Goal: Task Accomplishment & Management: Use online tool/utility

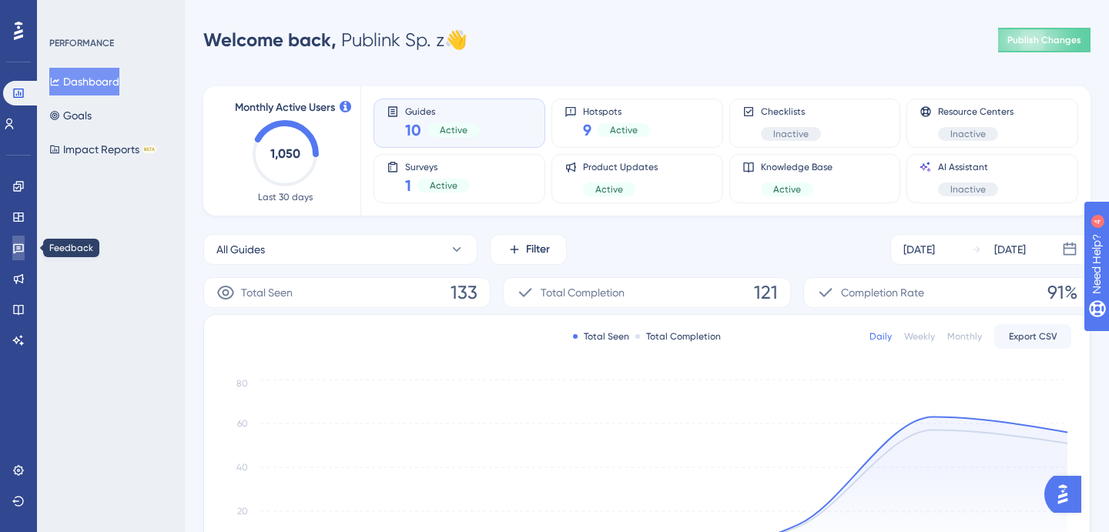
click at [20, 240] on link at bounding box center [18, 248] width 12 height 25
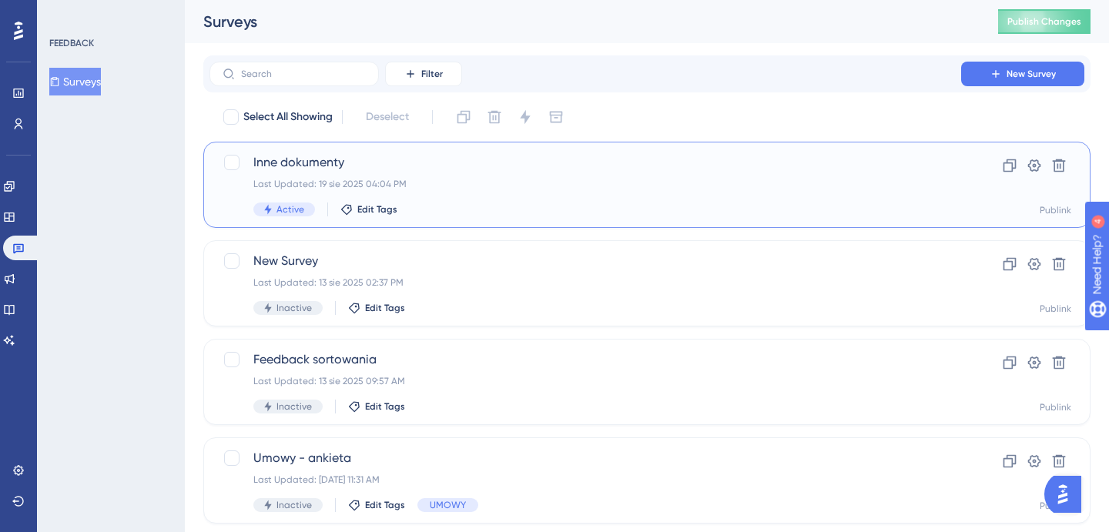
click at [365, 162] on span "Inne dokumenty" at bounding box center [585, 162] width 664 height 18
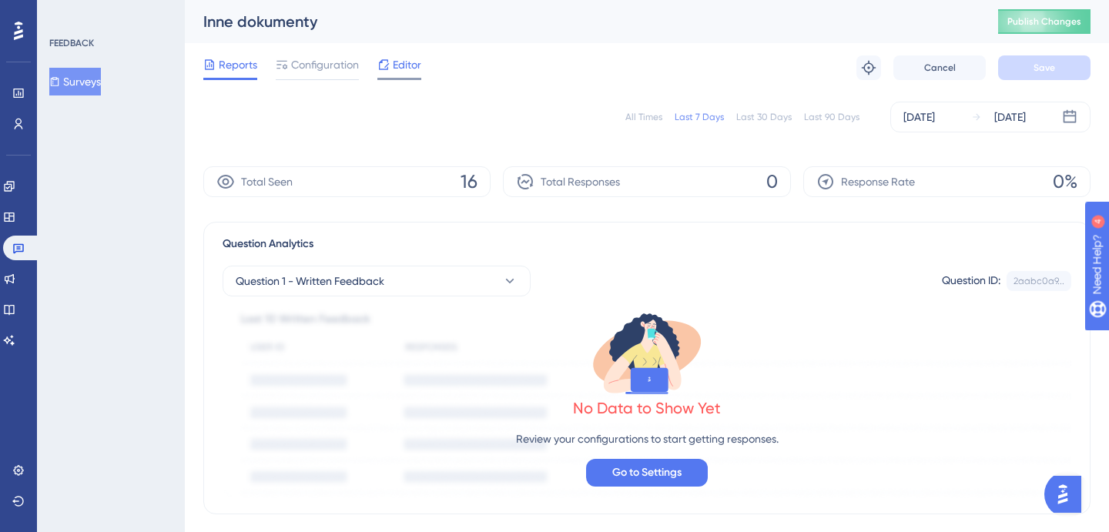
click at [407, 72] on span "Editor" at bounding box center [407, 64] width 28 height 18
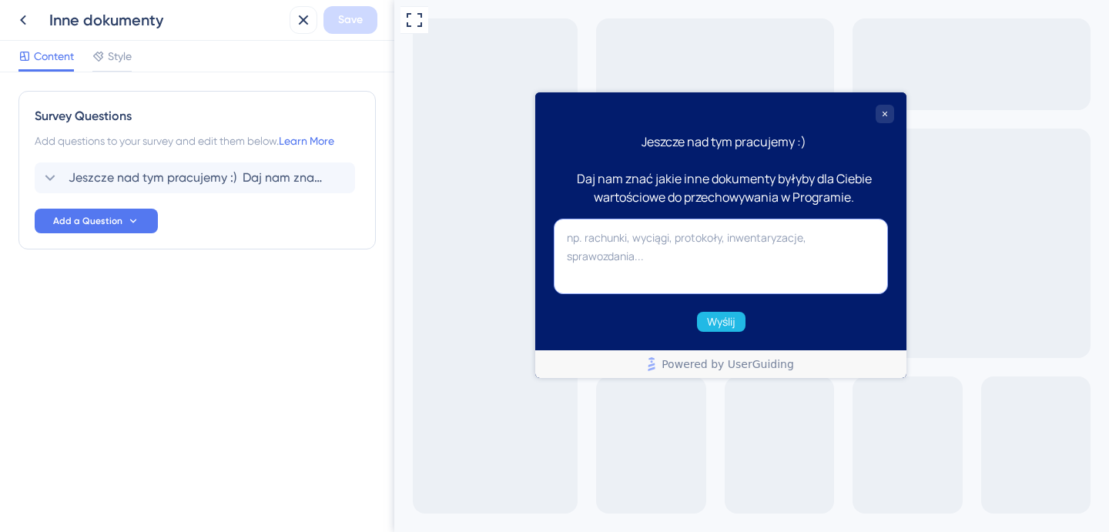
click at [587, 241] on textarea at bounding box center [721, 256] width 334 height 75
click at [199, 187] on div "Jeszcze nad tym pracujemy :) Daj nam znać jakie inne dokumenty byłyby dla Ciebi…" at bounding box center [195, 177] width 320 height 31
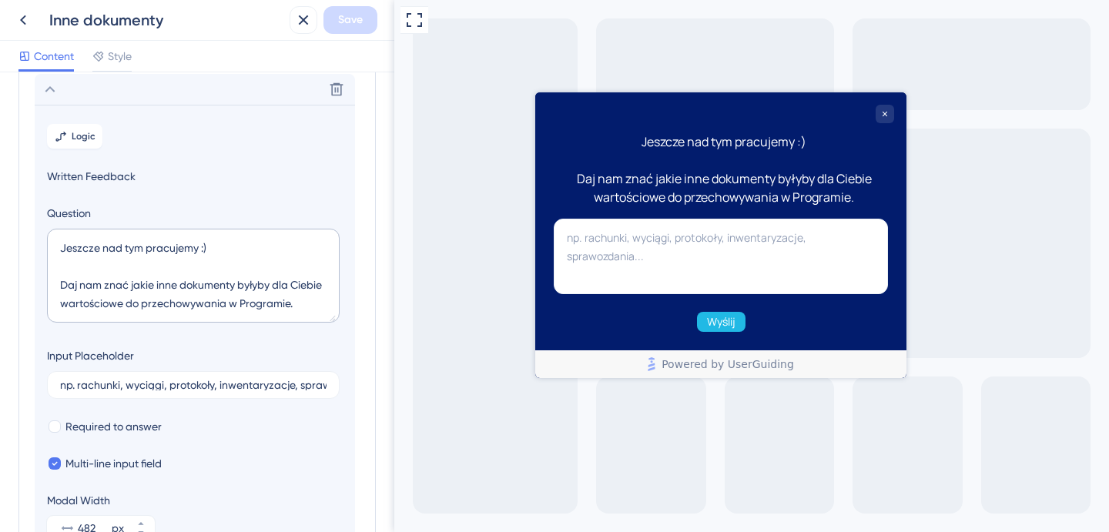
scroll to position [90, 0]
click at [79, 383] on input "np. rachunki, wyciągi, protokoły, inwentaryzacje, sprawozdania..." at bounding box center [193, 383] width 266 height 11
type input "np. wnioski, delegacje, rachunki, wyciągi, protokoły, inwentaryzacje, sprawozda…"
click at [350, 24] on span "Save" at bounding box center [350, 20] width 25 height 18
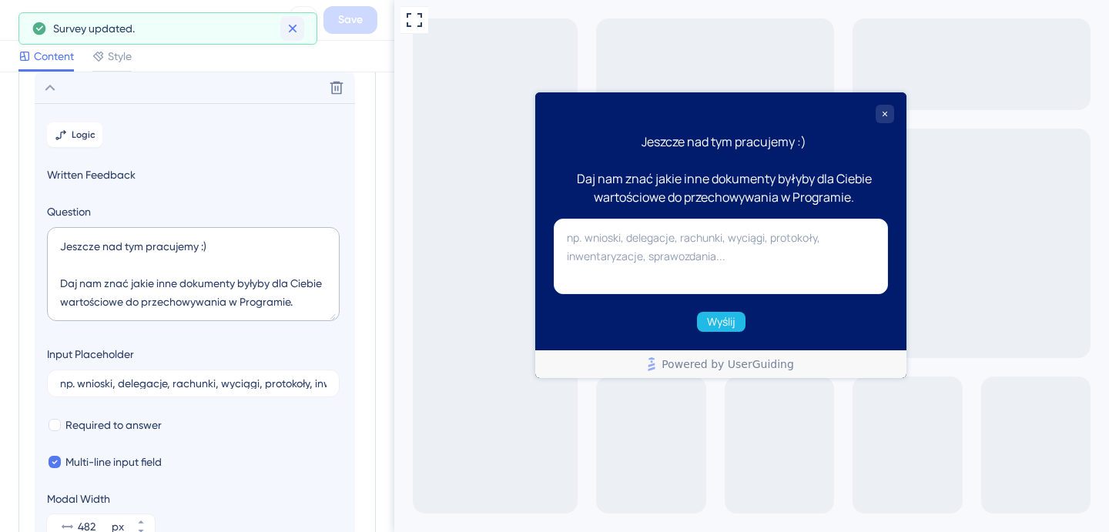
click at [296, 31] on icon at bounding box center [292, 28] width 15 height 15
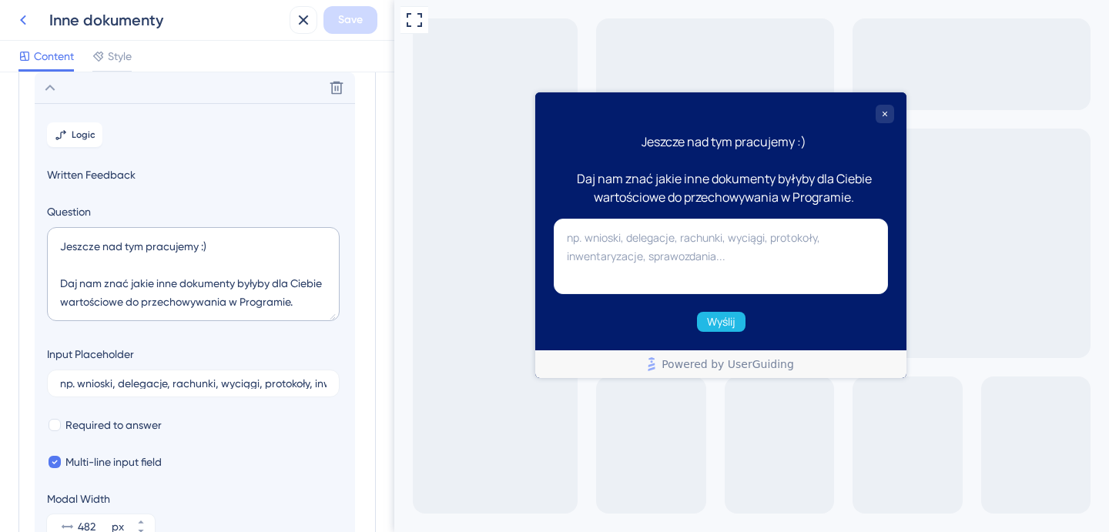
click at [25, 19] on icon at bounding box center [23, 20] width 18 height 18
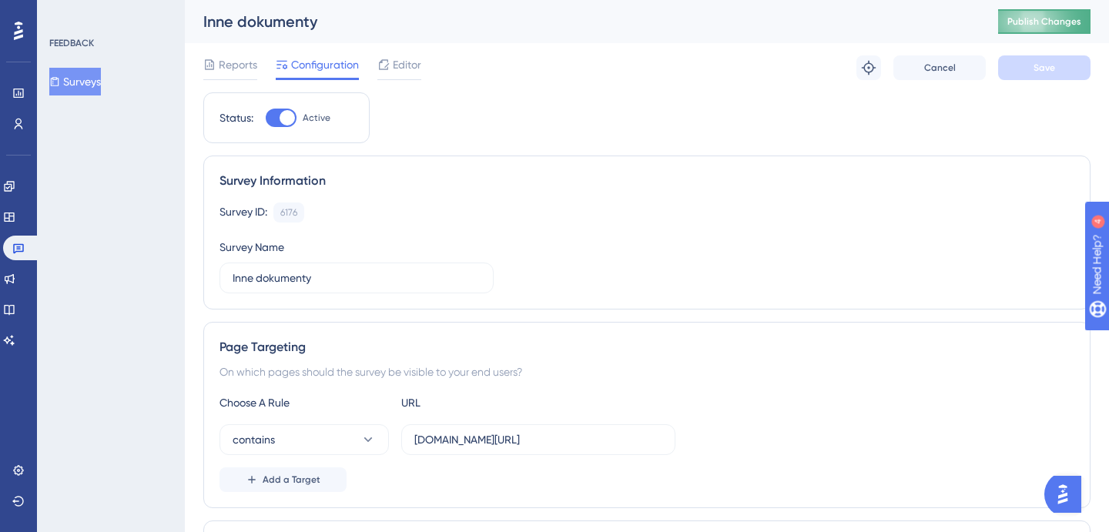
click at [1079, 27] on span "Publish Changes" at bounding box center [1044, 21] width 74 height 12
